Goal: Task Accomplishment & Management: Manage account settings

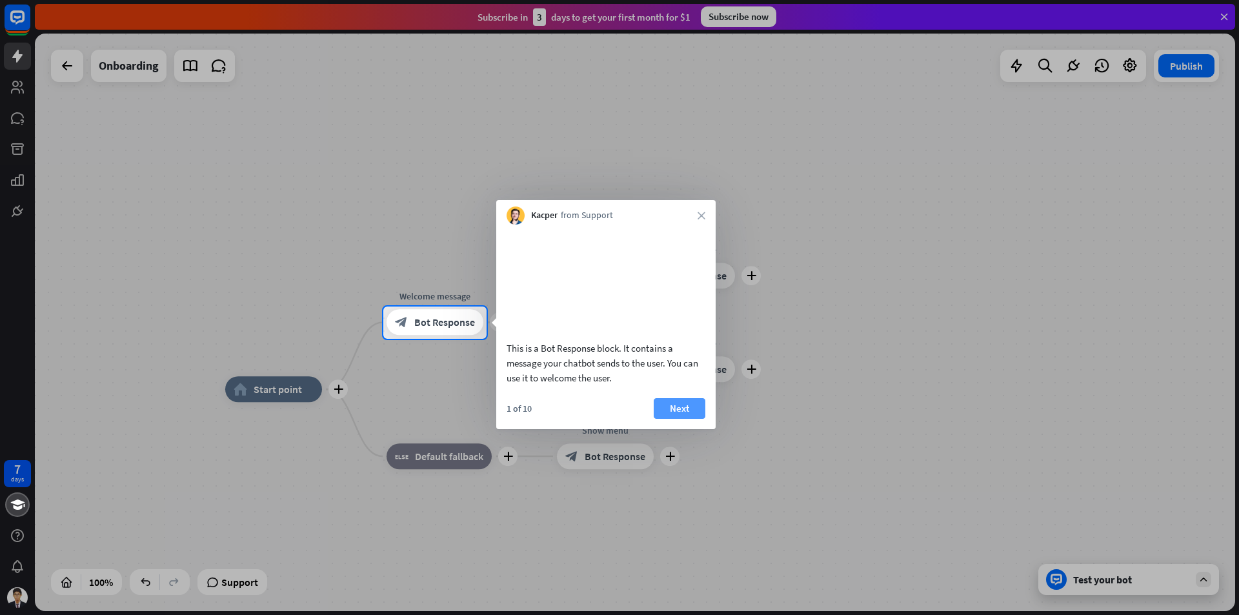
click at [680, 419] on button "Next" at bounding box center [680, 408] width 52 height 21
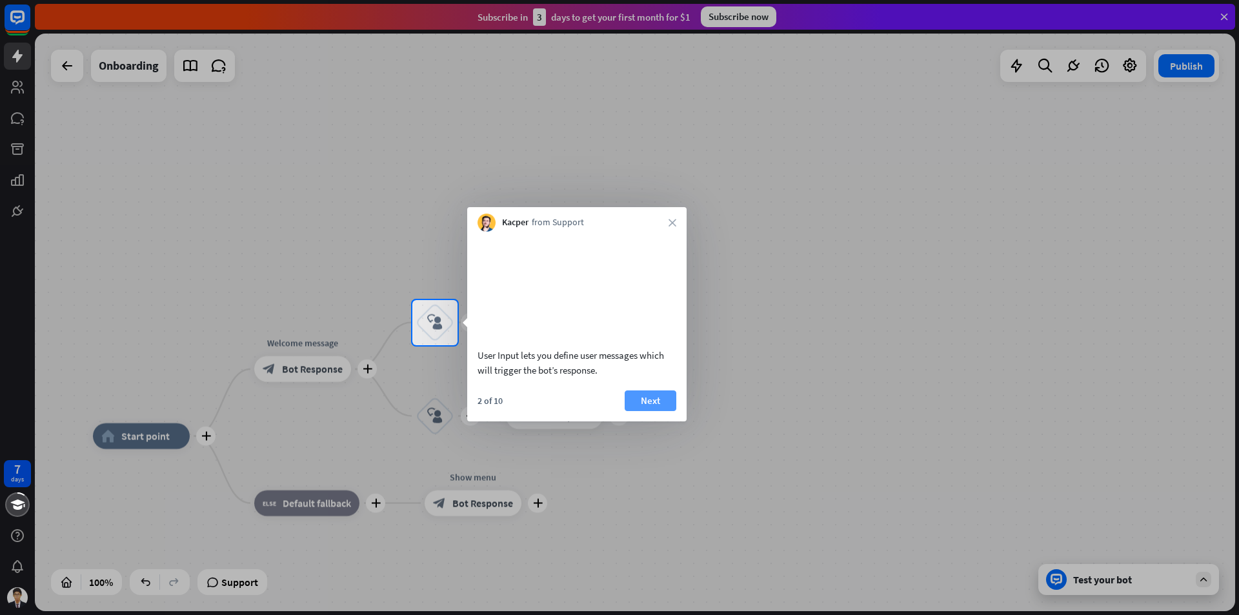
click at [636, 411] on button "Next" at bounding box center [651, 400] width 52 height 21
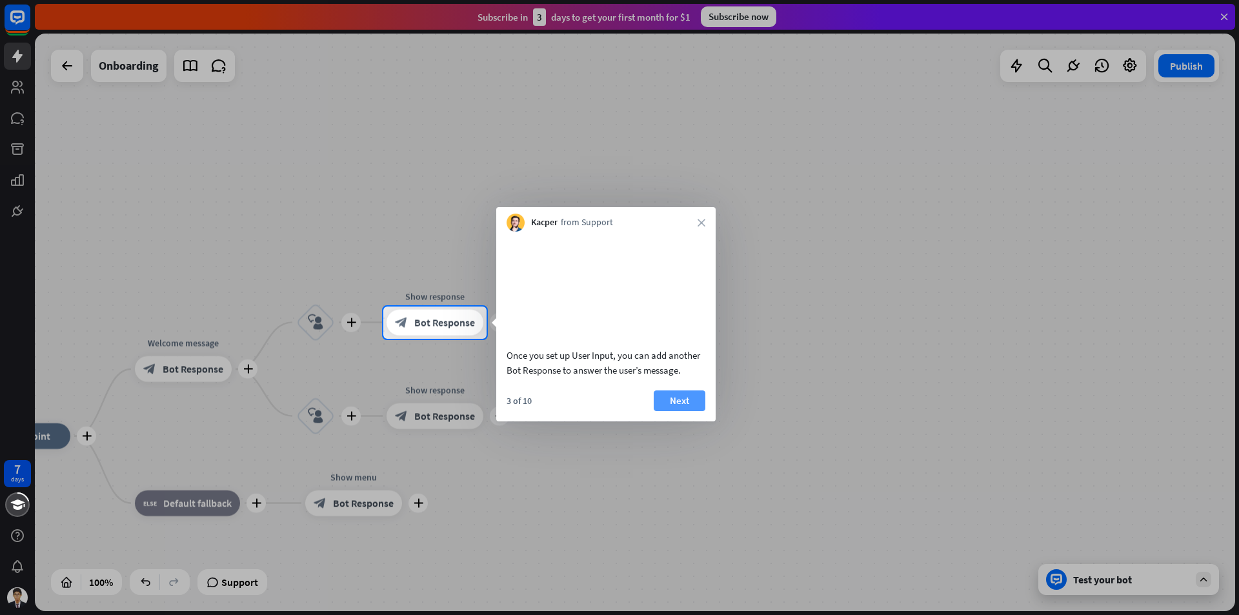
click at [681, 411] on button "Next" at bounding box center [680, 400] width 52 height 21
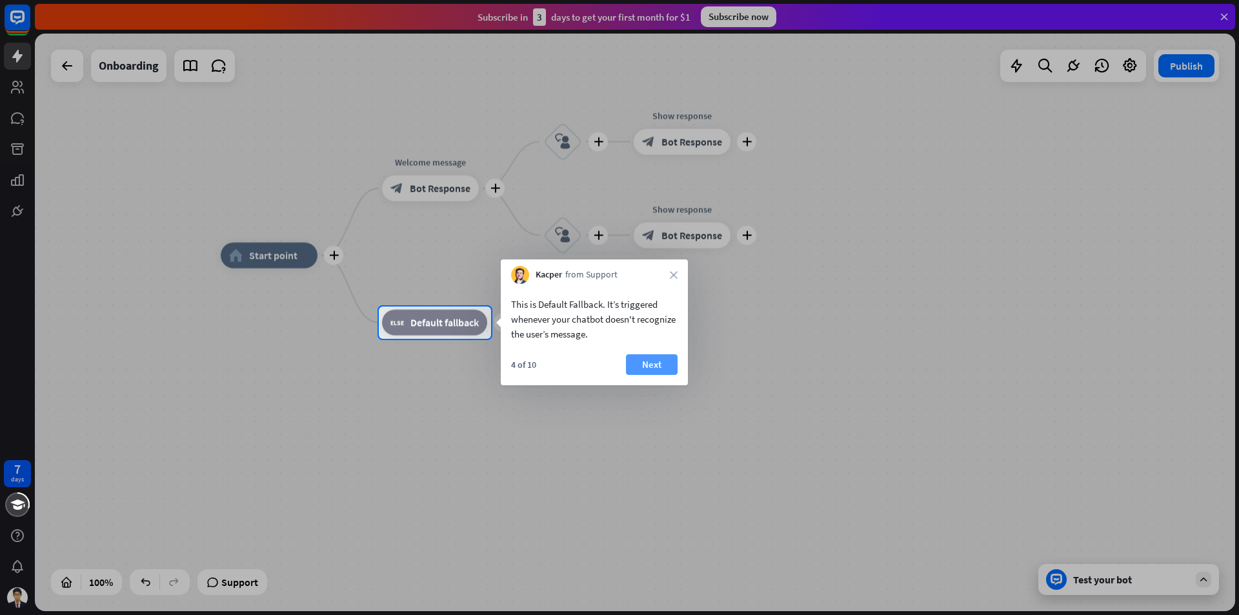
click at [650, 369] on button "Next" at bounding box center [652, 364] width 52 height 21
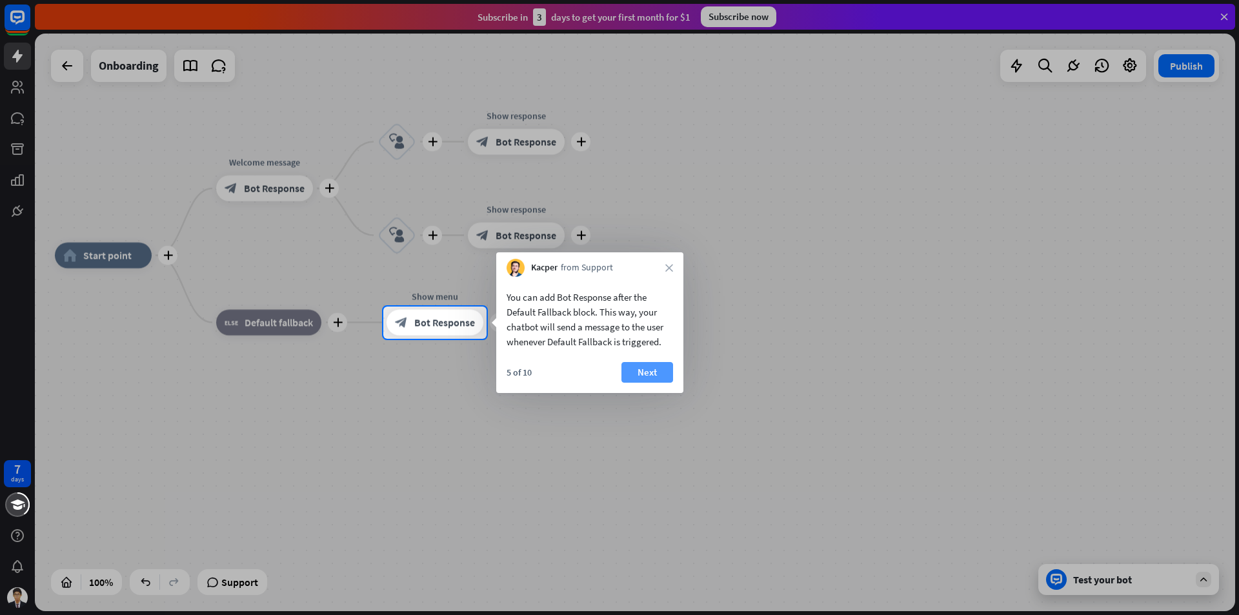
click at [650, 367] on button "Next" at bounding box center [647, 372] width 52 height 21
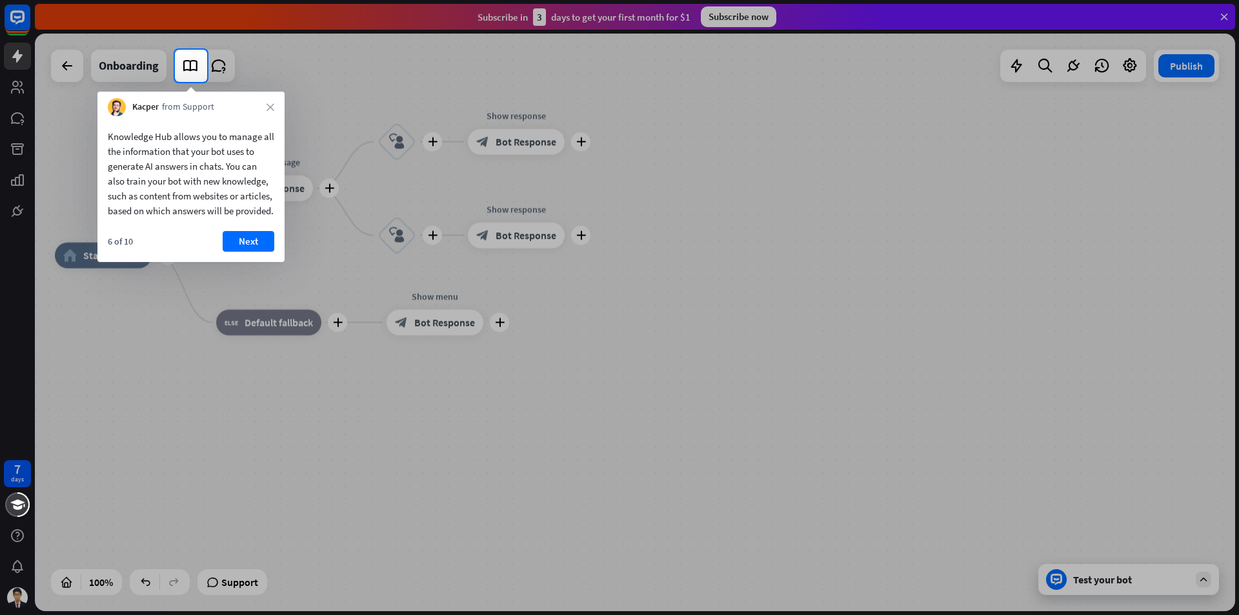
click at [242, 252] on button "Next" at bounding box center [249, 241] width 52 height 21
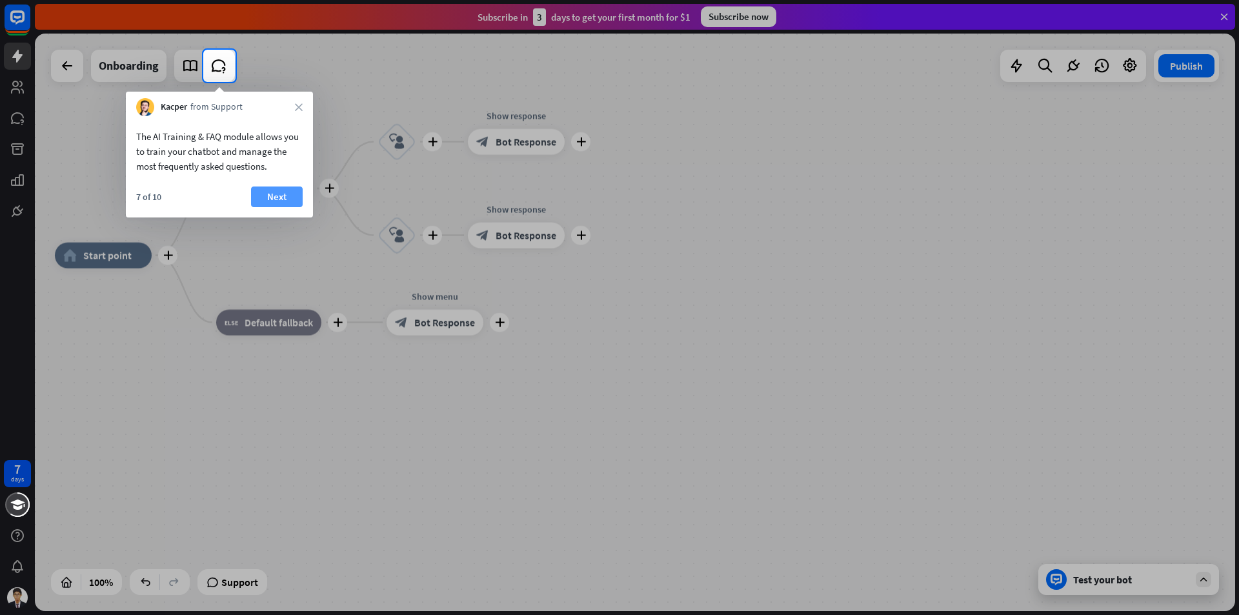
click at [268, 190] on button "Next" at bounding box center [277, 197] width 52 height 21
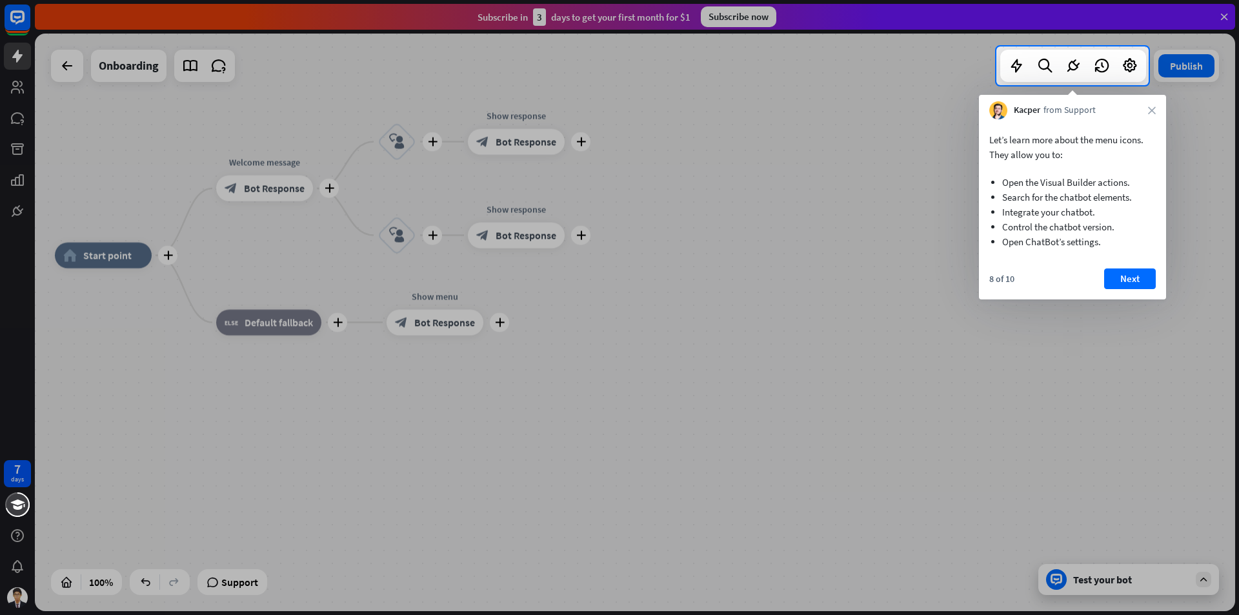
click at [1115, 282] on button "Next" at bounding box center [1130, 278] width 52 height 21
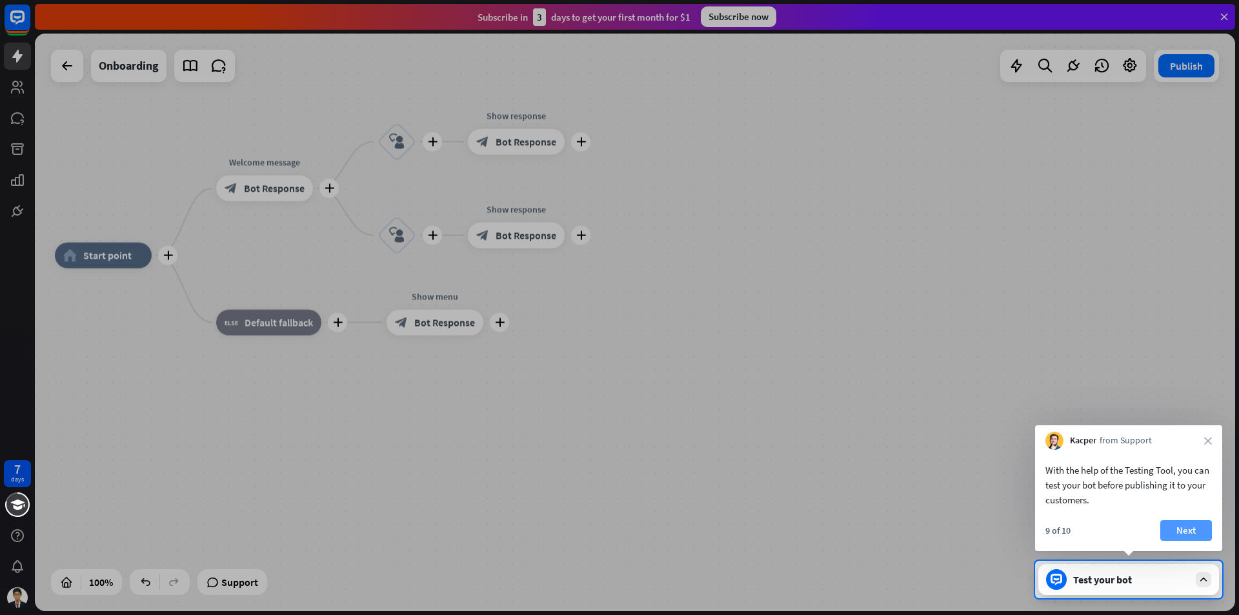
click at [1189, 537] on button "Next" at bounding box center [1186, 530] width 52 height 21
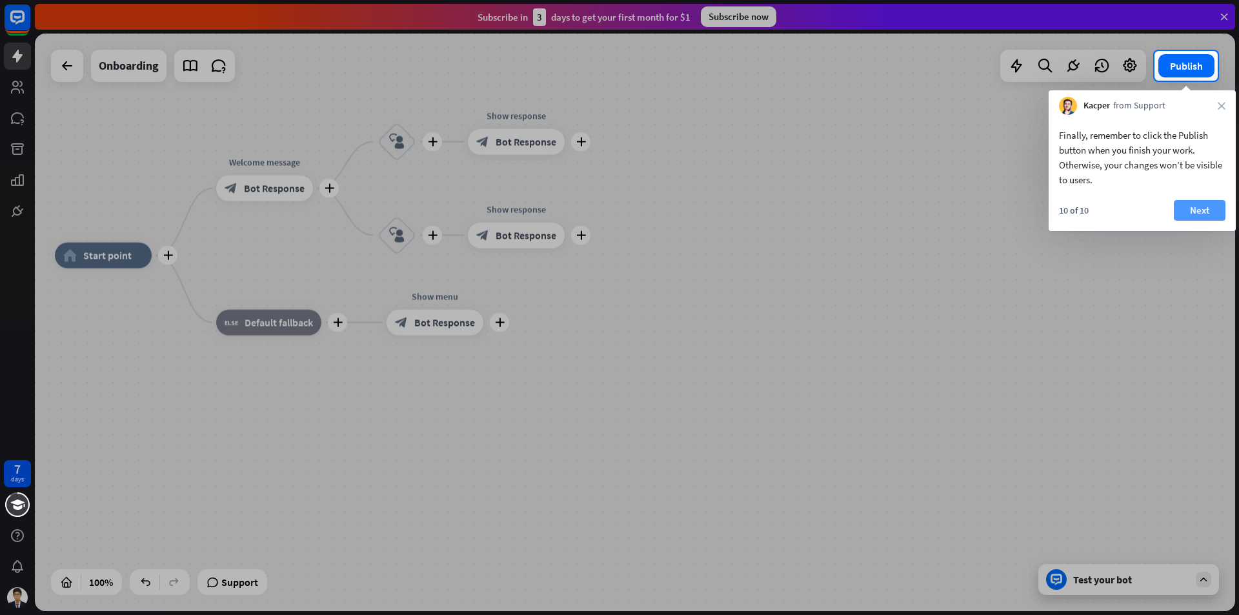
click at [1187, 209] on button "Next" at bounding box center [1200, 210] width 52 height 21
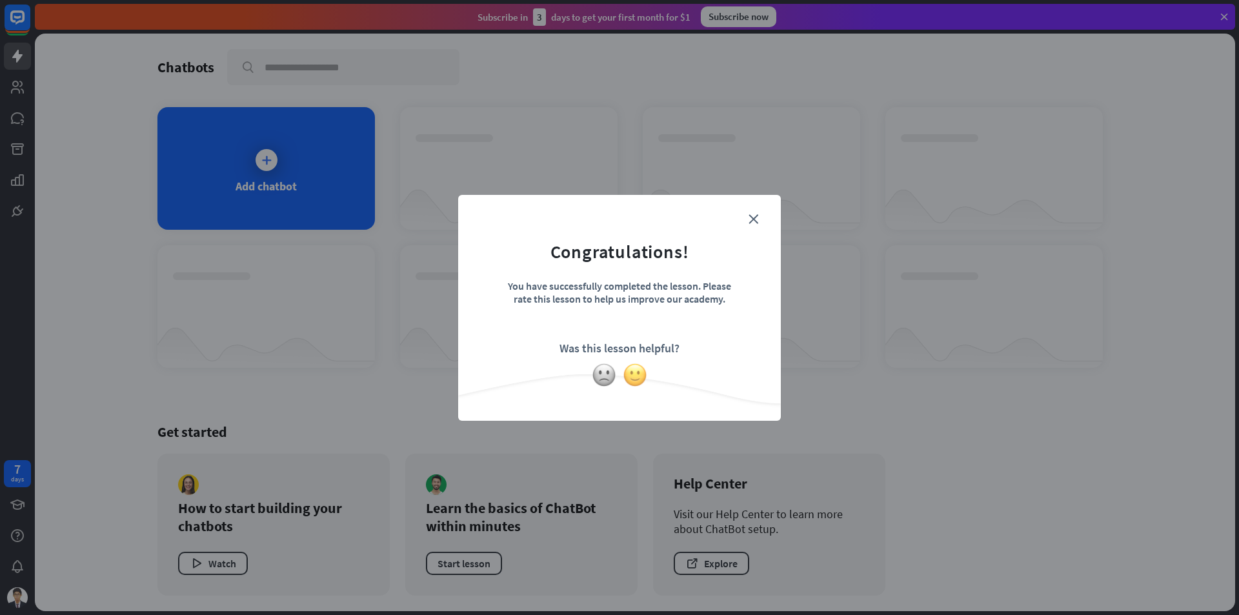
click at [642, 379] on img at bounding box center [635, 375] width 25 height 25
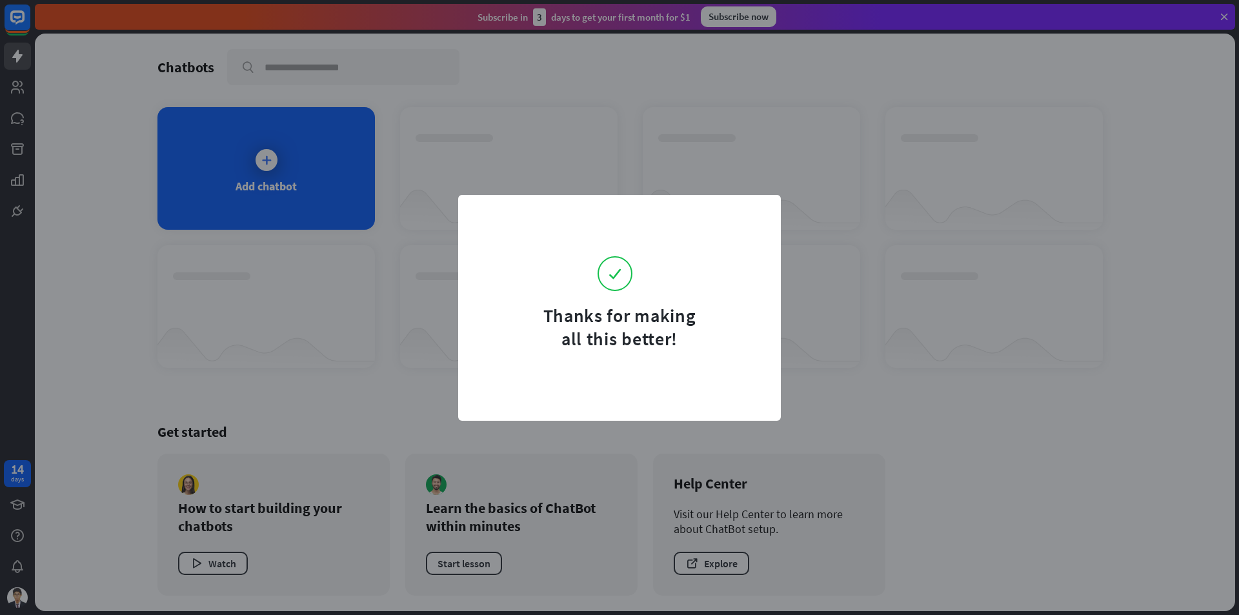
click at [873, 207] on div "Thanks for making all this better!" at bounding box center [619, 307] width 1239 height 615
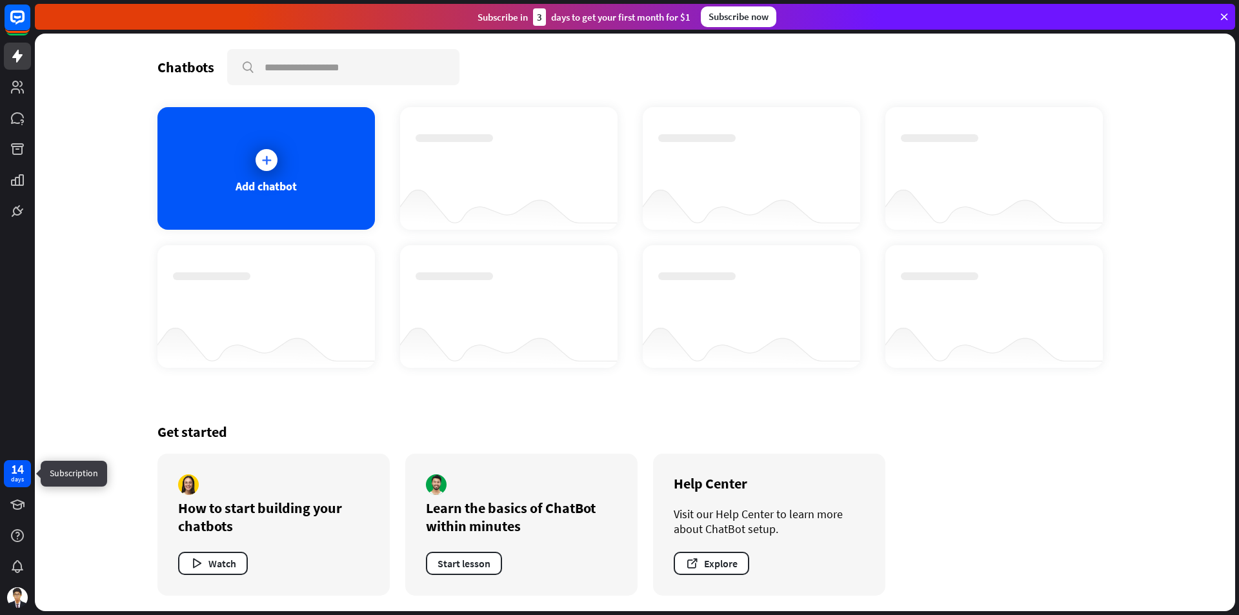
click at [14, 482] on div "days" at bounding box center [17, 479] width 13 height 9
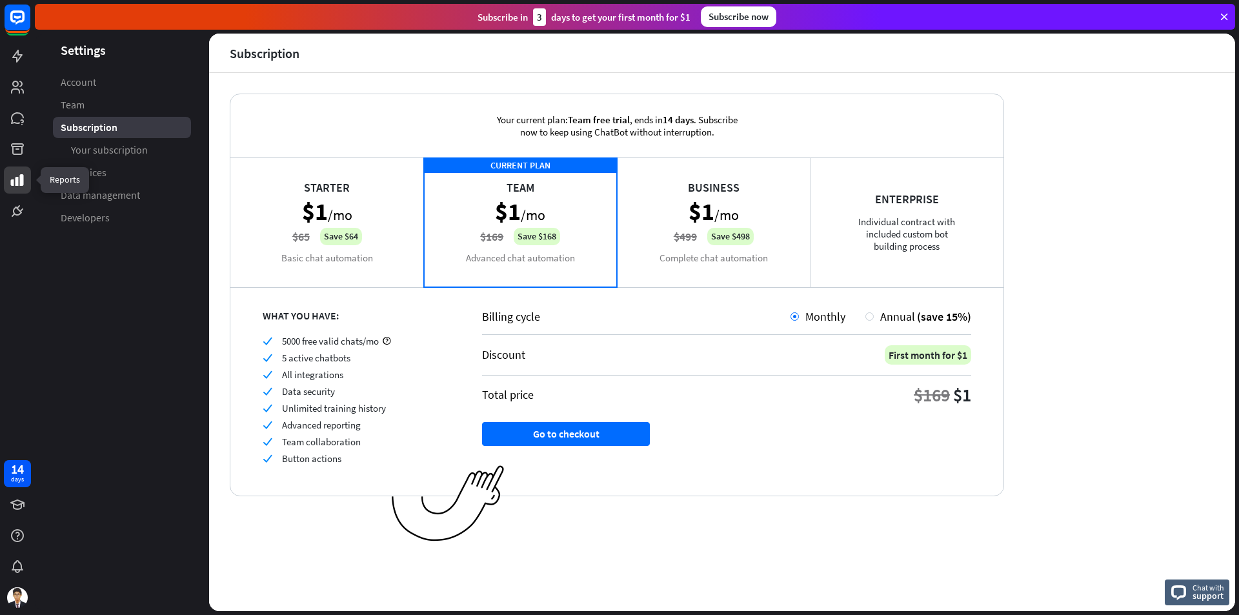
click at [16, 188] on link at bounding box center [17, 180] width 27 height 27
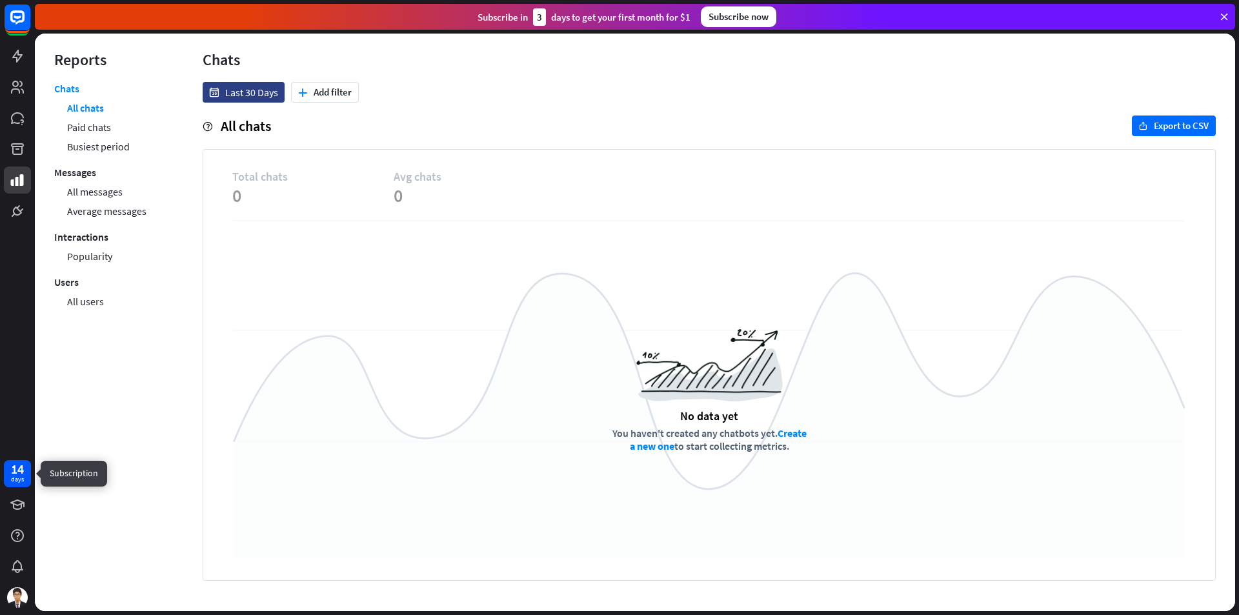
click at [11, 480] on div "14 days" at bounding box center [17, 473] width 13 height 21
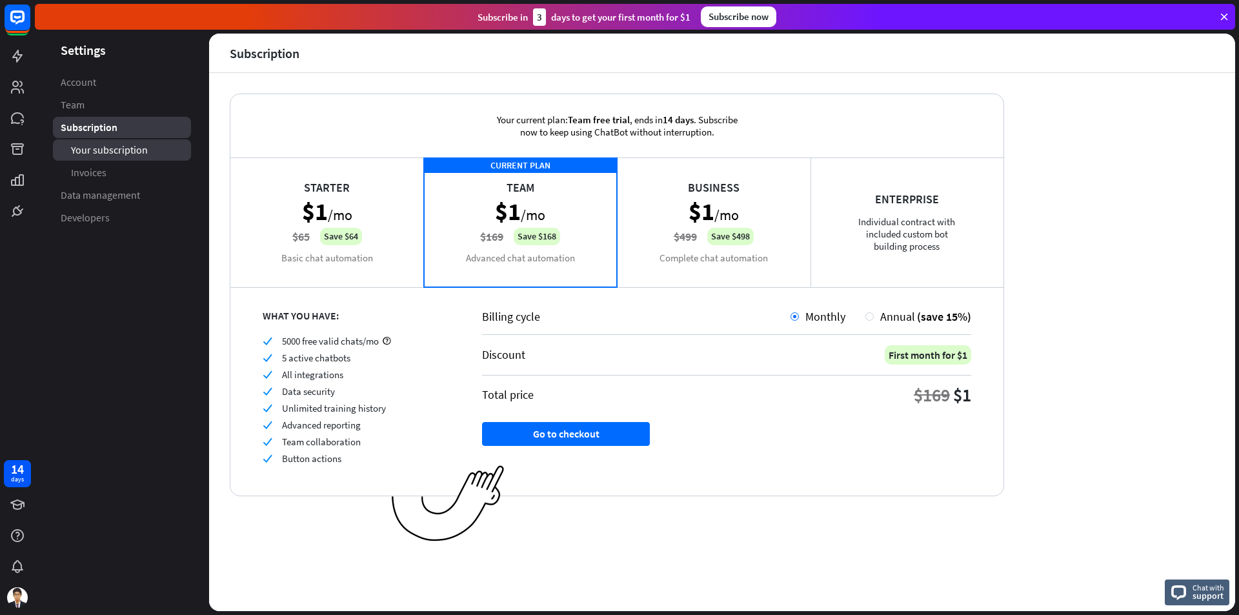
click at [103, 145] on span "Your subscription" at bounding box center [109, 150] width 77 height 14
click at [111, 168] on link "Invoices" at bounding box center [122, 172] width 138 height 21
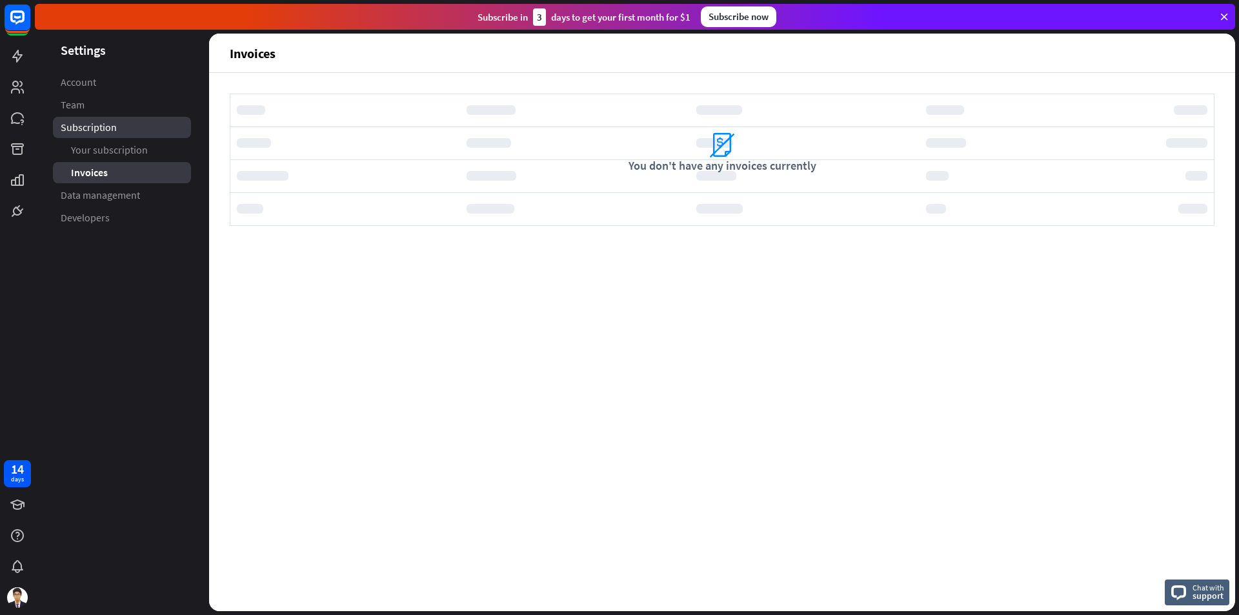
click at [76, 130] on span "Subscription" at bounding box center [89, 128] width 56 height 14
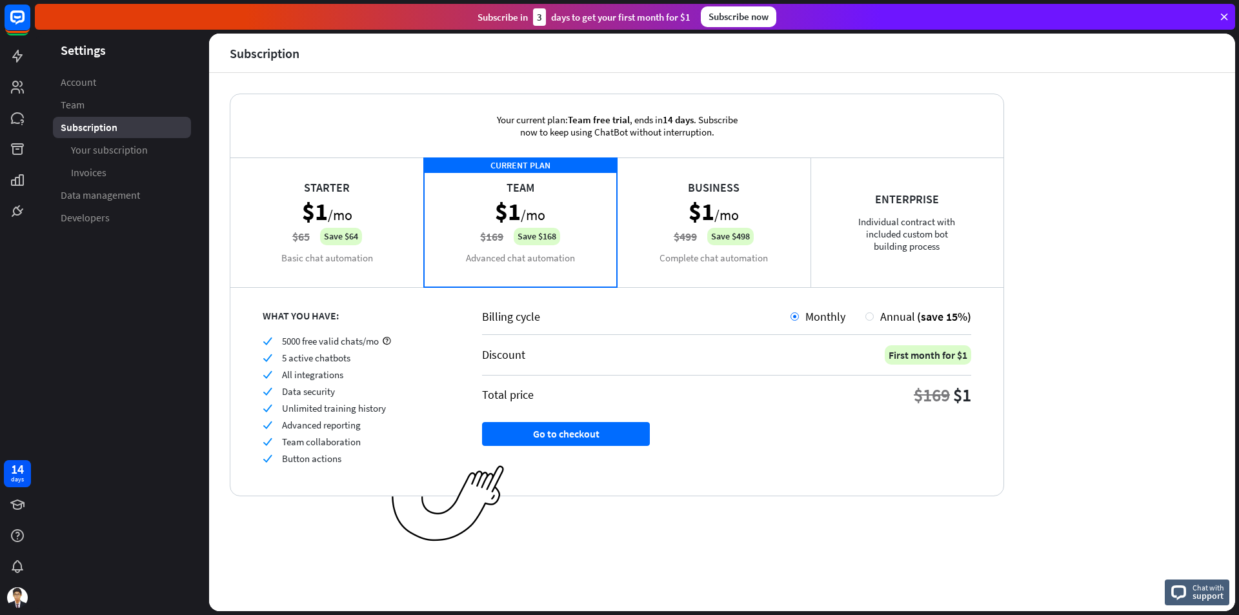
click at [405, 248] on div "Starter $1 /mo $65 Save $64 Basic chat automation" at bounding box center [327, 221] width 194 height 129
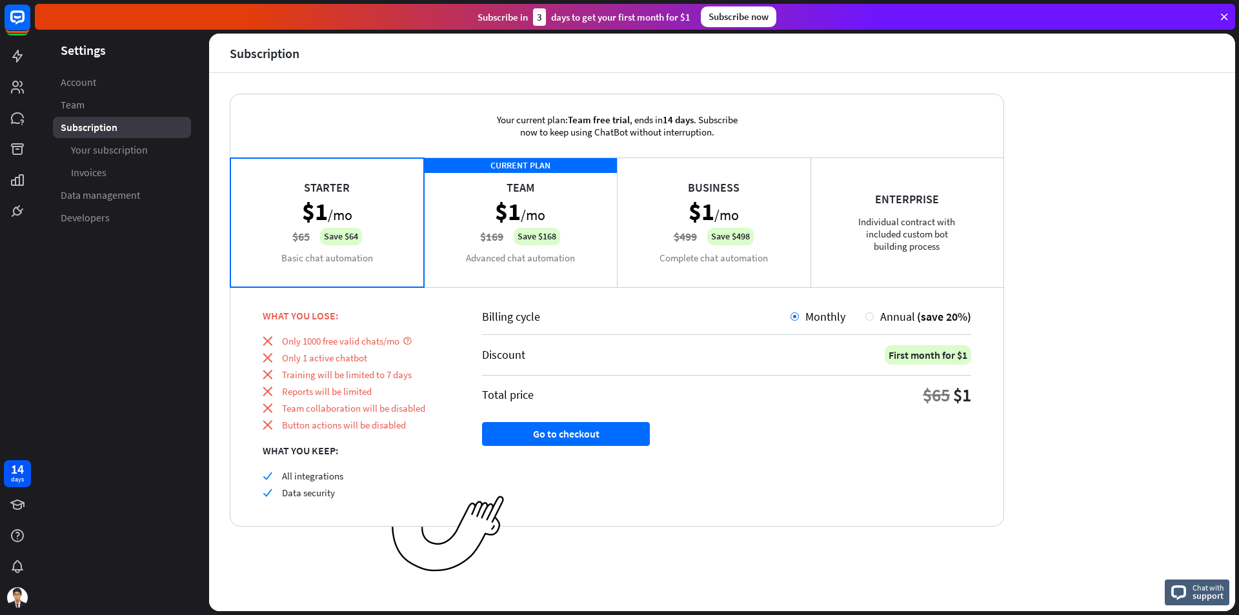
click at [483, 232] on div "CURRENT PLAN Team $1 /mo $169 Save $168 Advanced chat automation" at bounding box center [521, 221] width 194 height 129
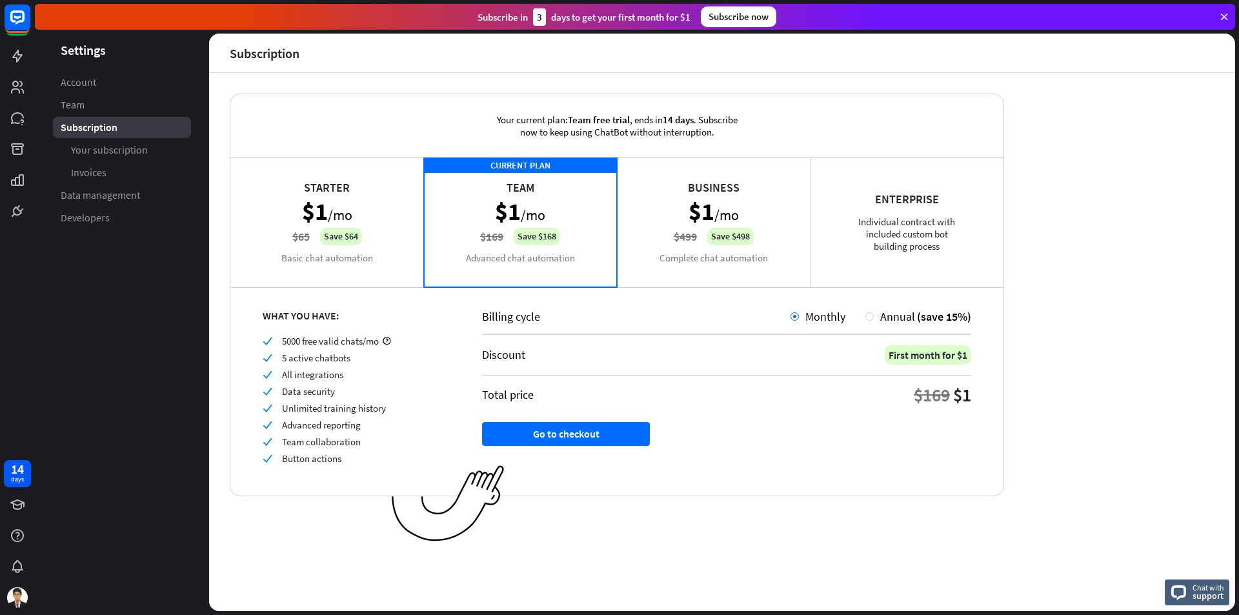
click at [407, 234] on div "Starter $1 /mo $65 Save $64 Basic chat automation" at bounding box center [327, 221] width 194 height 129
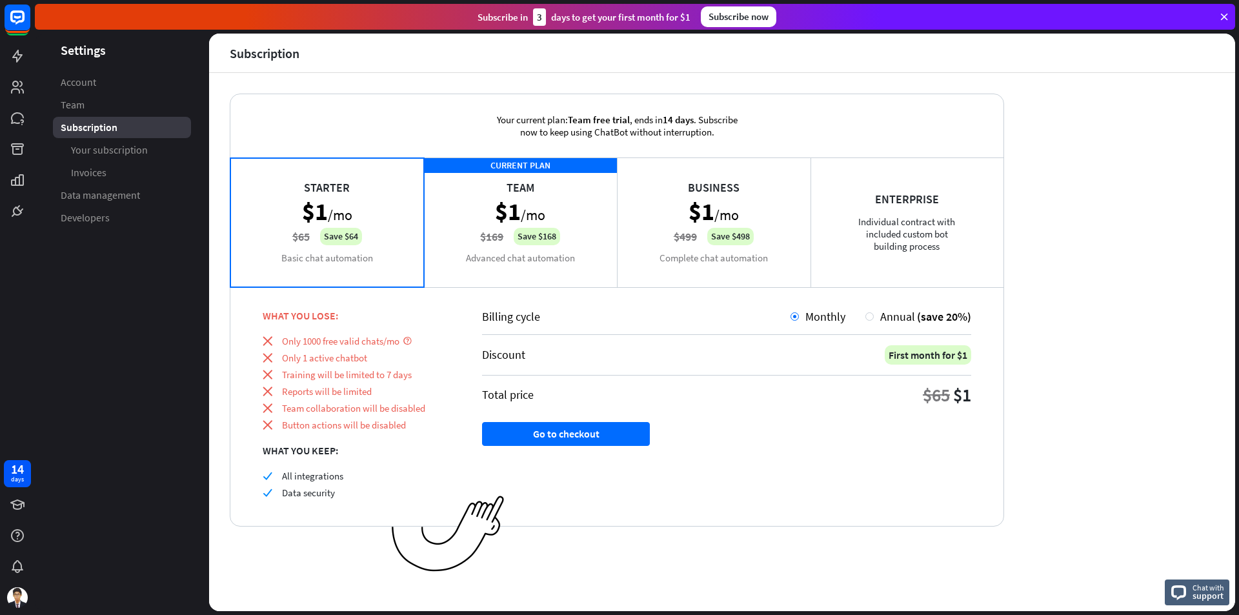
click at [500, 228] on div "CURRENT PLAN Team $1 /mo $169 Save $168 Advanced chat automation" at bounding box center [521, 221] width 194 height 129
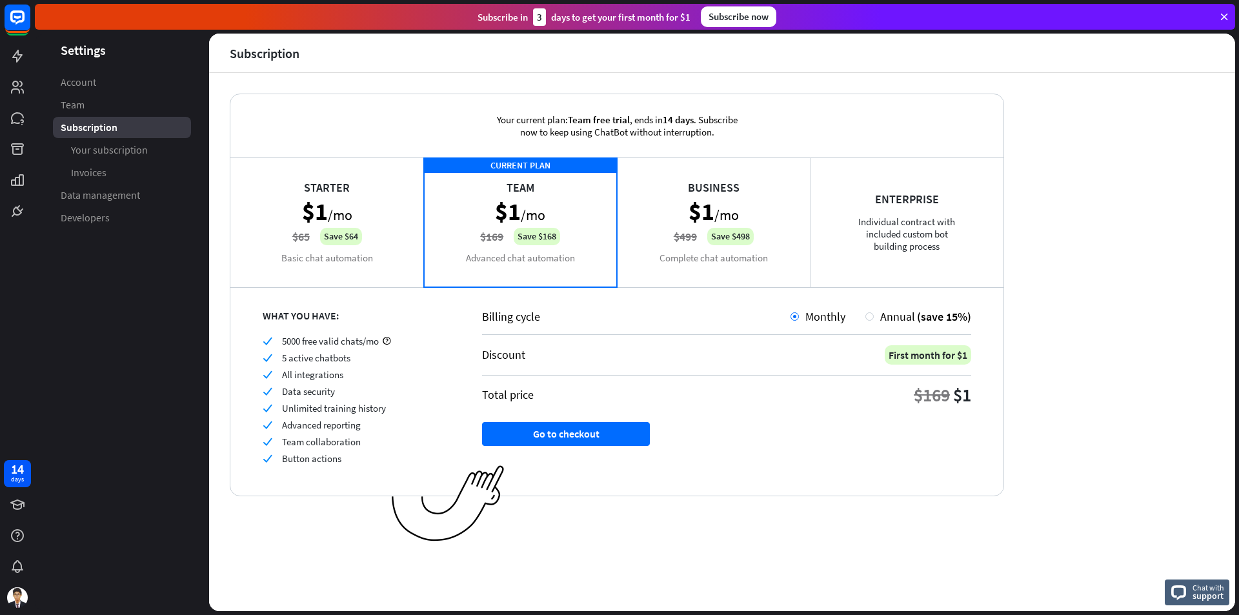
click at [436, 222] on div "CURRENT PLAN Team $1 /mo $169 Save $168 Advanced chat automation" at bounding box center [521, 221] width 194 height 129
click at [398, 213] on div "Starter $1 /mo $65 Save $64 Basic chat automation" at bounding box center [327, 221] width 194 height 129
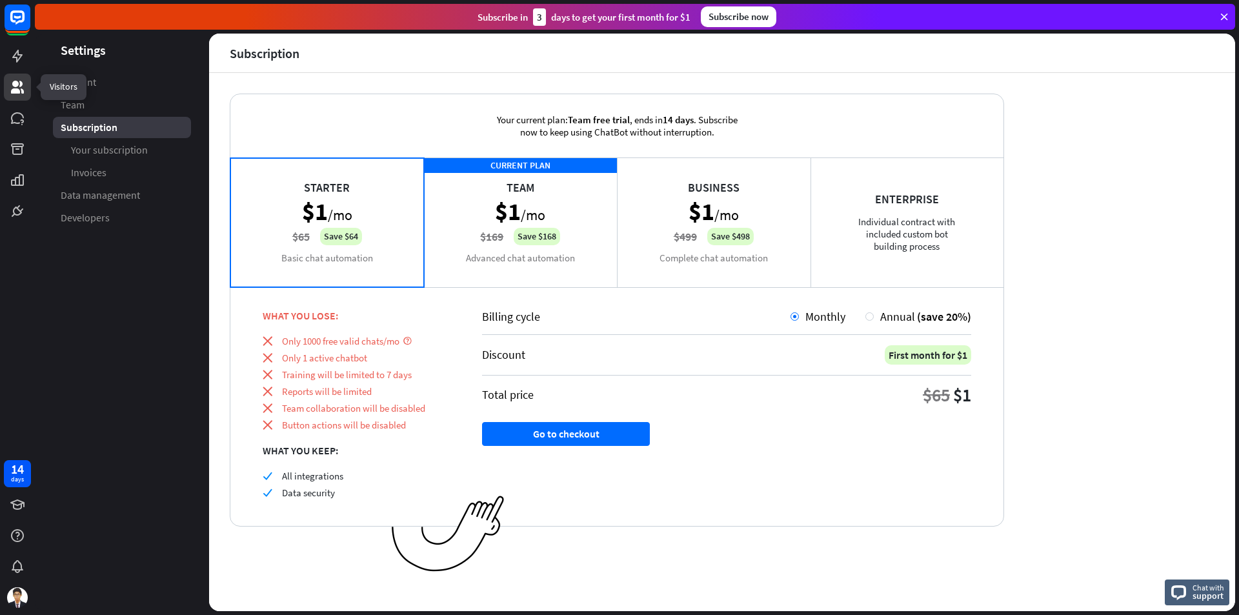
click at [14, 92] on icon at bounding box center [17, 87] width 13 height 13
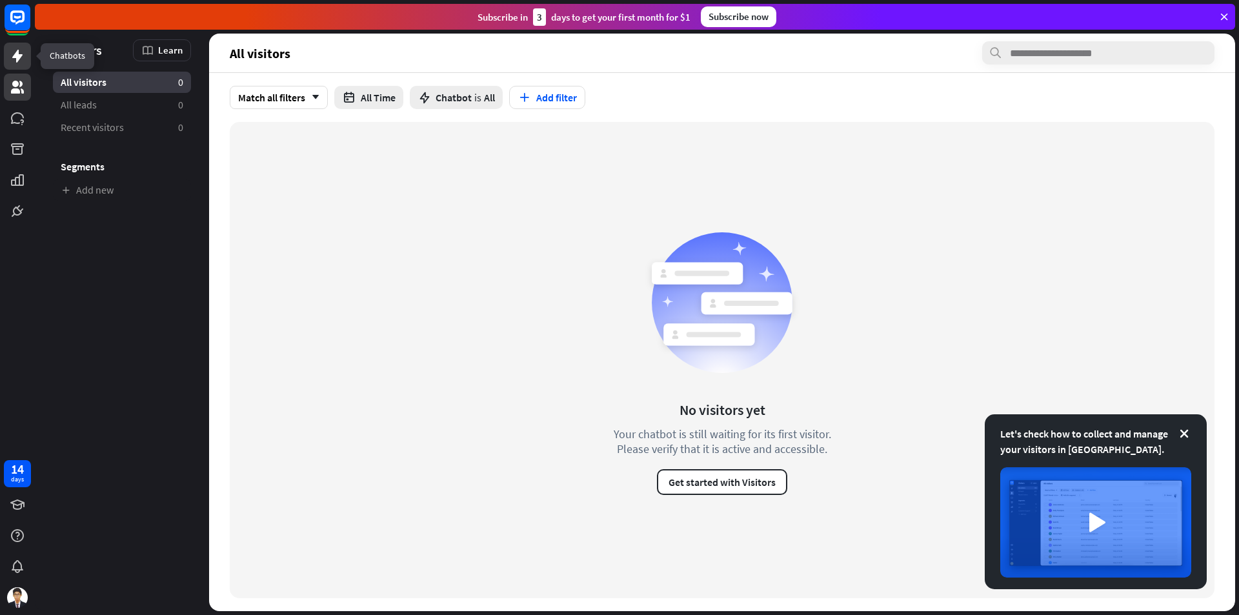
click at [20, 60] on icon at bounding box center [17, 55] width 15 height 15
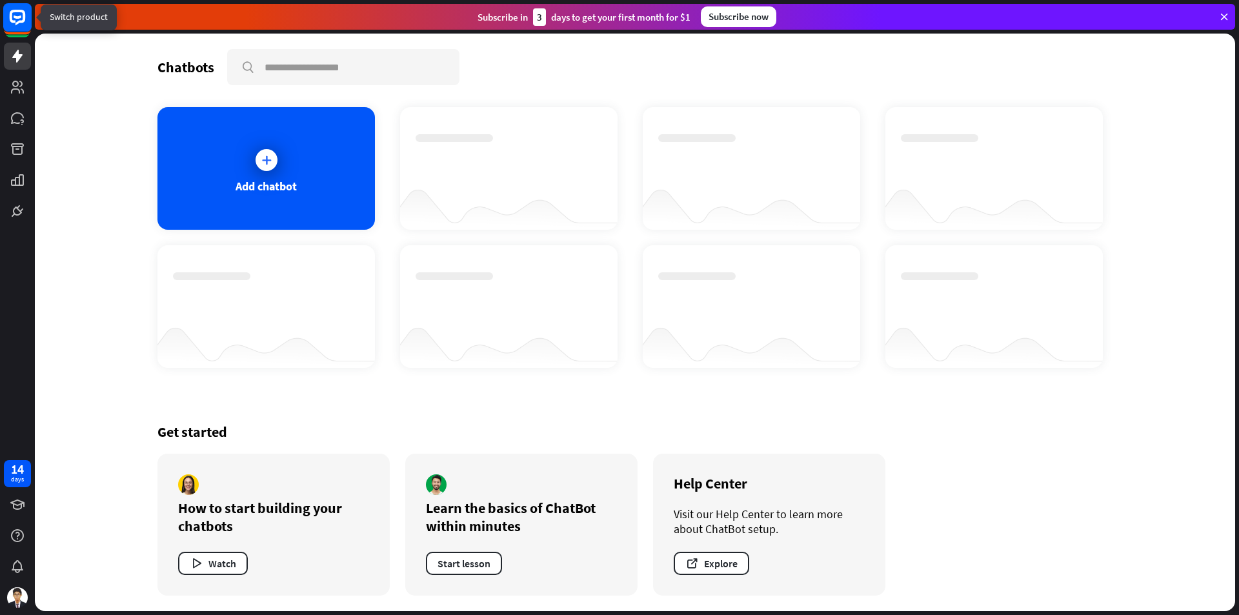
click at [23, 23] on rect at bounding box center [17, 17] width 28 height 28
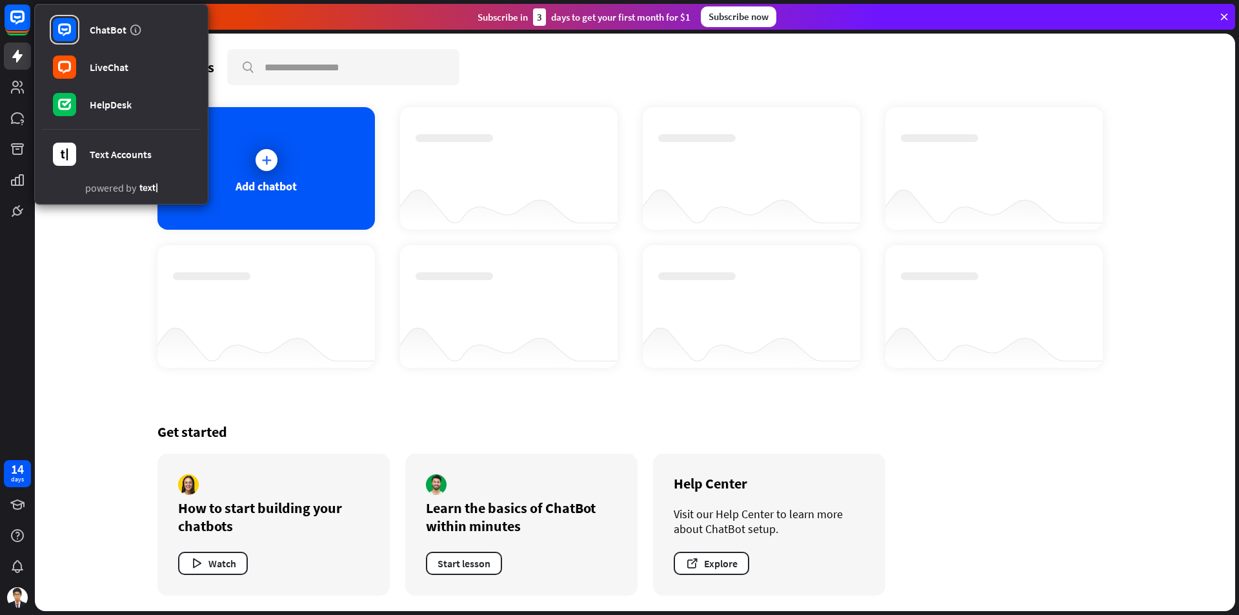
click at [2, 20] on div "ChatBot LiveChat HelpDesk Text Accounts powered by" at bounding box center [17, 112] width 35 height 225
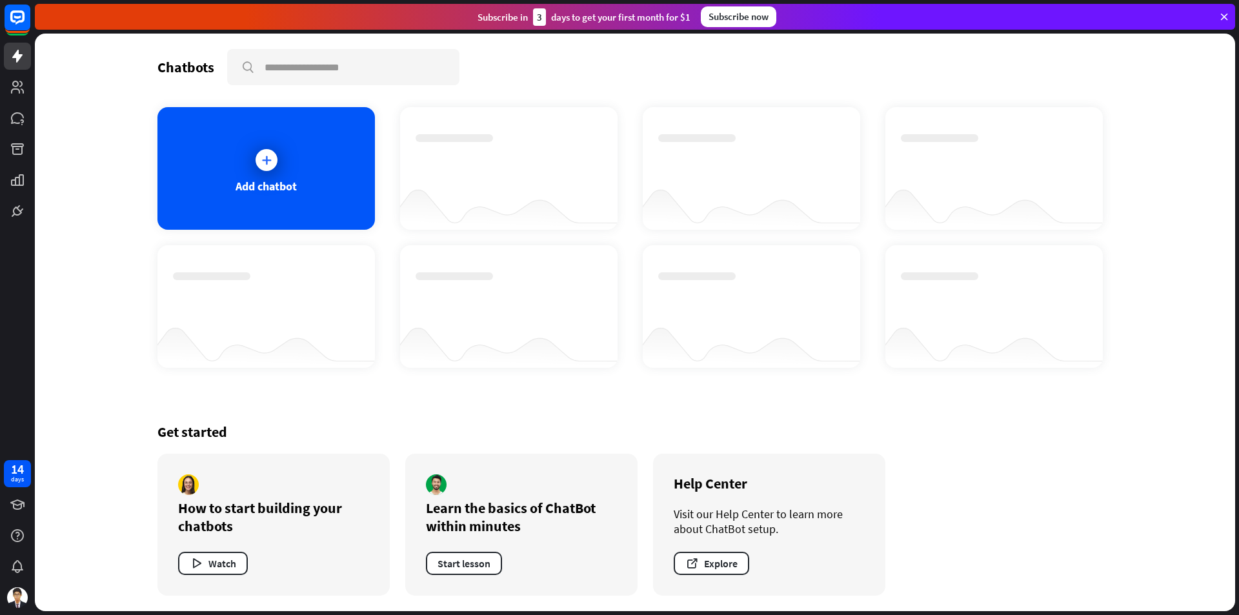
click at [1227, 24] on div "Subscribe [DATE] to get your first month for $1 Subscribe now" at bounding box center [635, 17] width 1200 height 26
click at [1229, 18] on icon at bounding box center [1224, 17] width 12 height 12
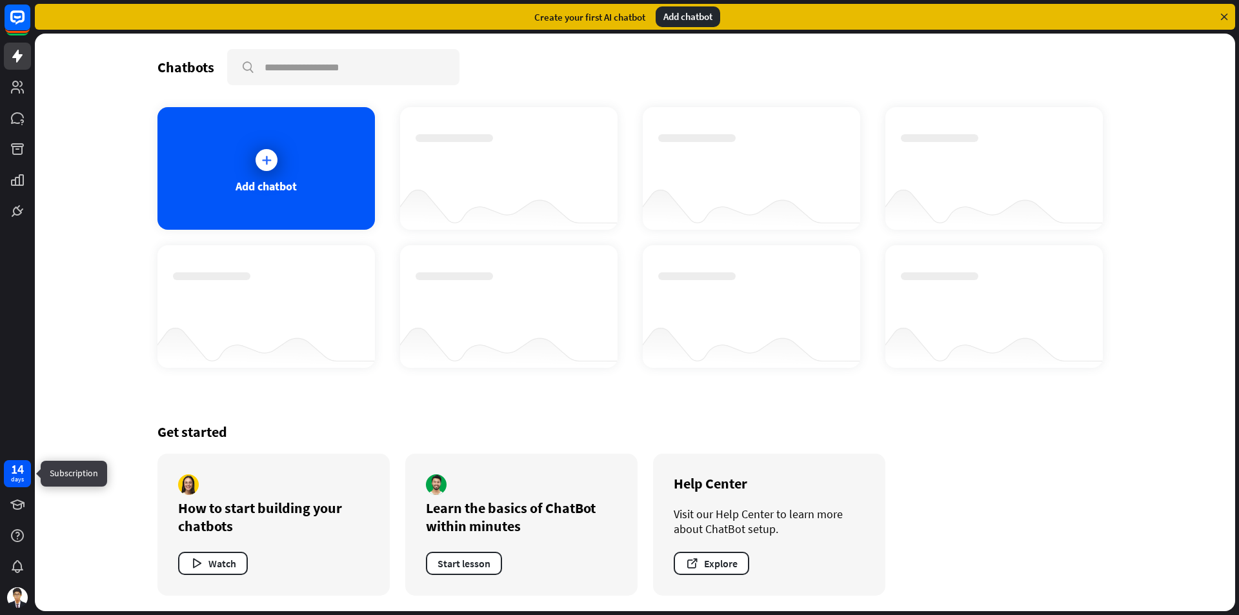
click at [19, 485] on div "14 days" at bounding box center [17, 473] width 27 height 27
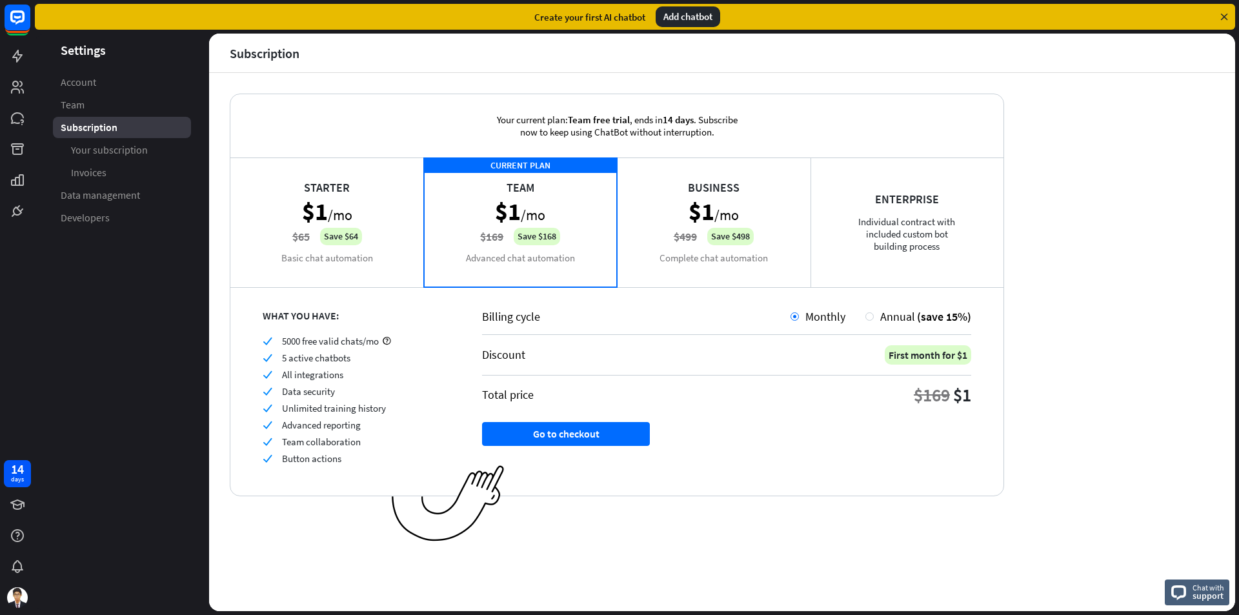
click at [863, 281] on div "Enterprise Individual contract with included custom bot building process" at bounding box center [908, 221] width 194 height 129
